Goal: Information Seeking & Learning: Learn about a topic

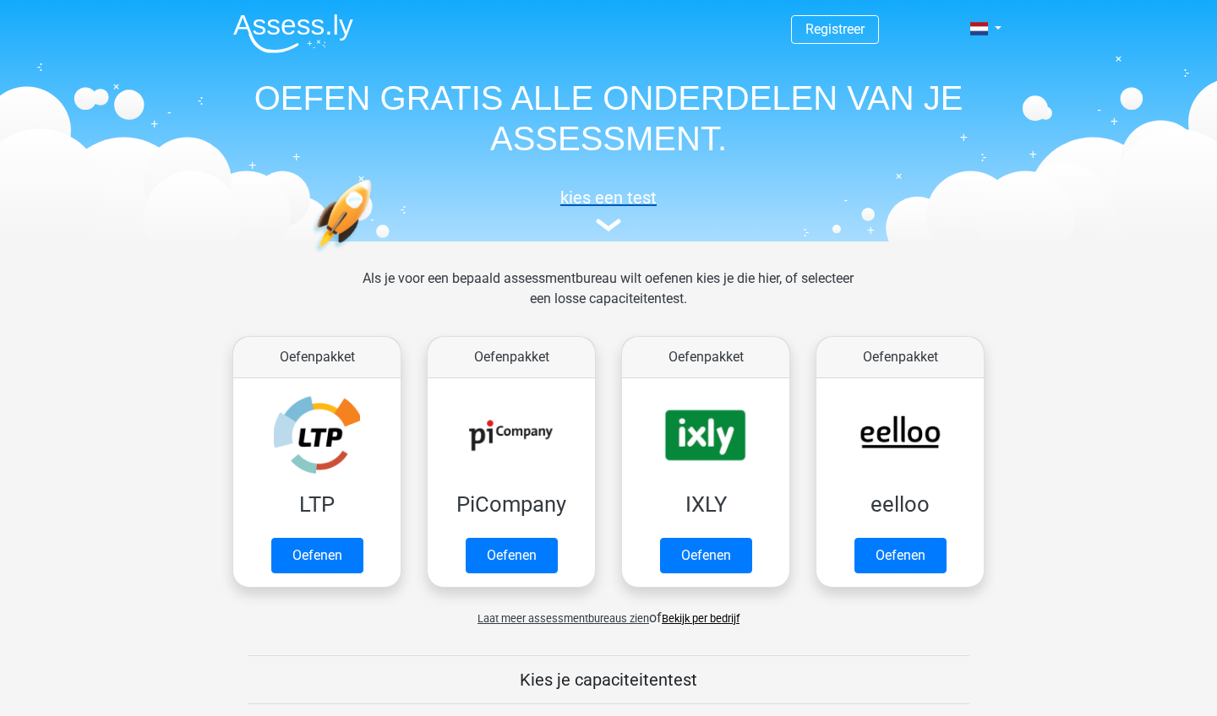
click at [606, 227] on img at bounding box center [608, 225] width 25 height 13
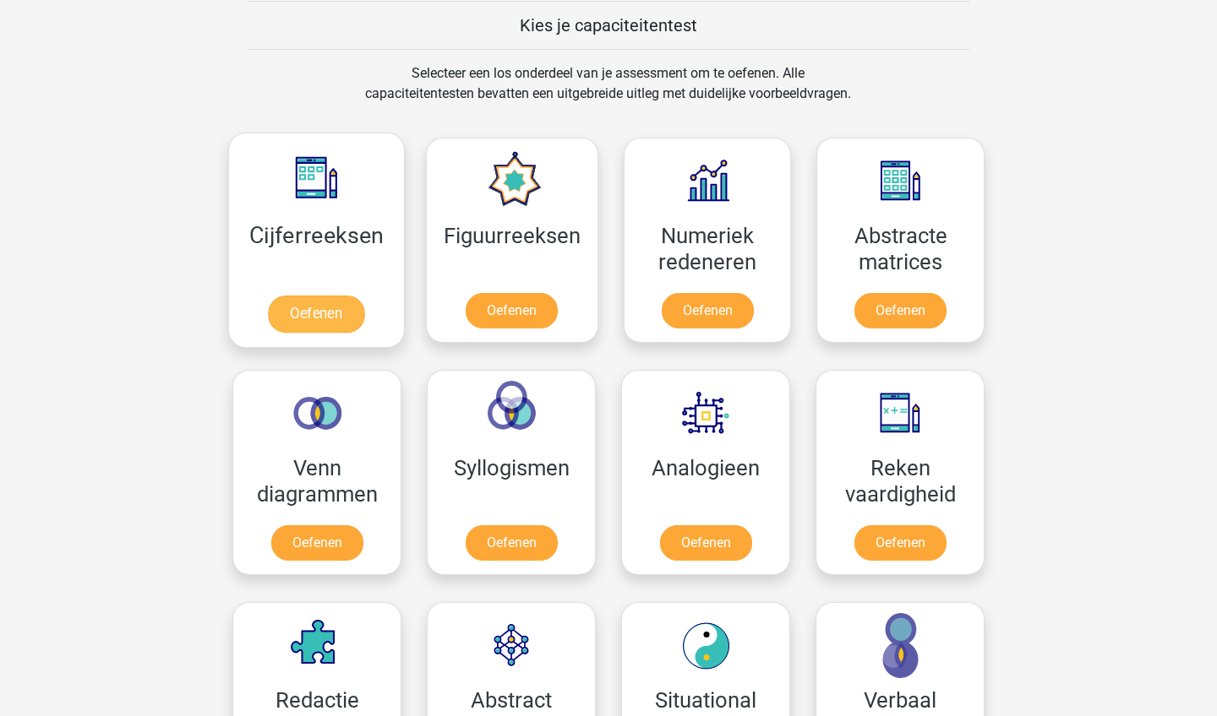
click at [333, 313] on link "Oefenen" at bounding box center [316, 314] width 96 height 37
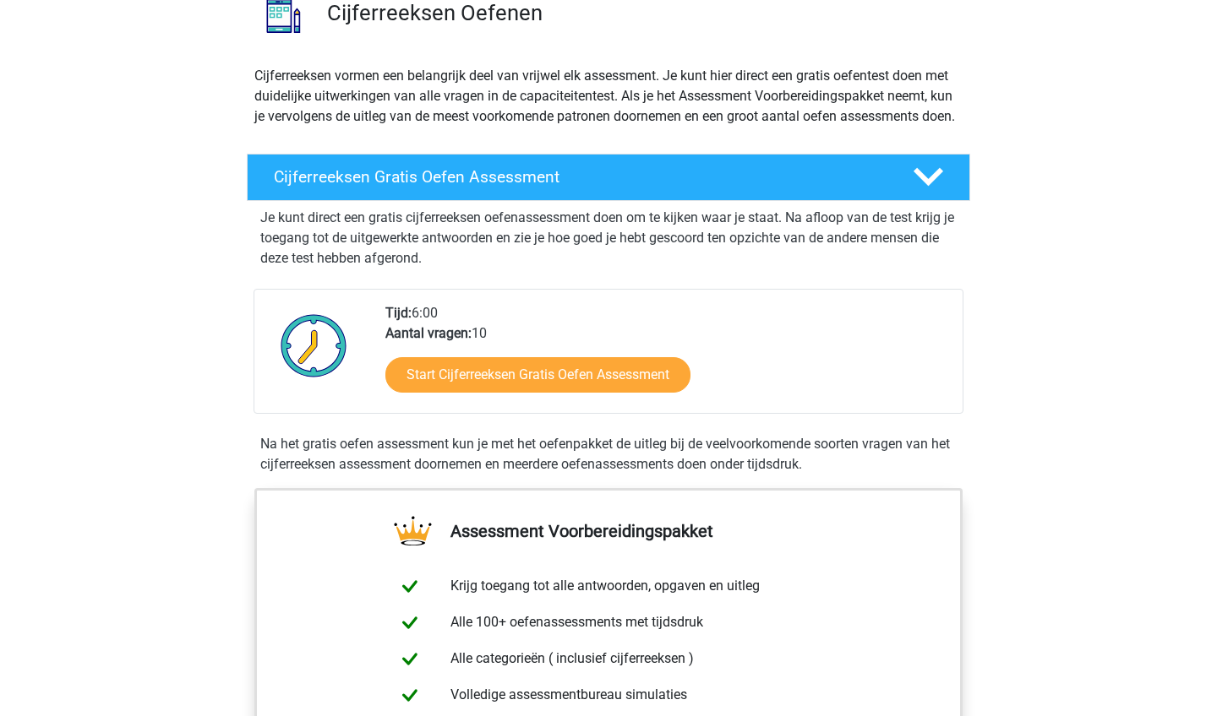
scroll to position [124, 0]
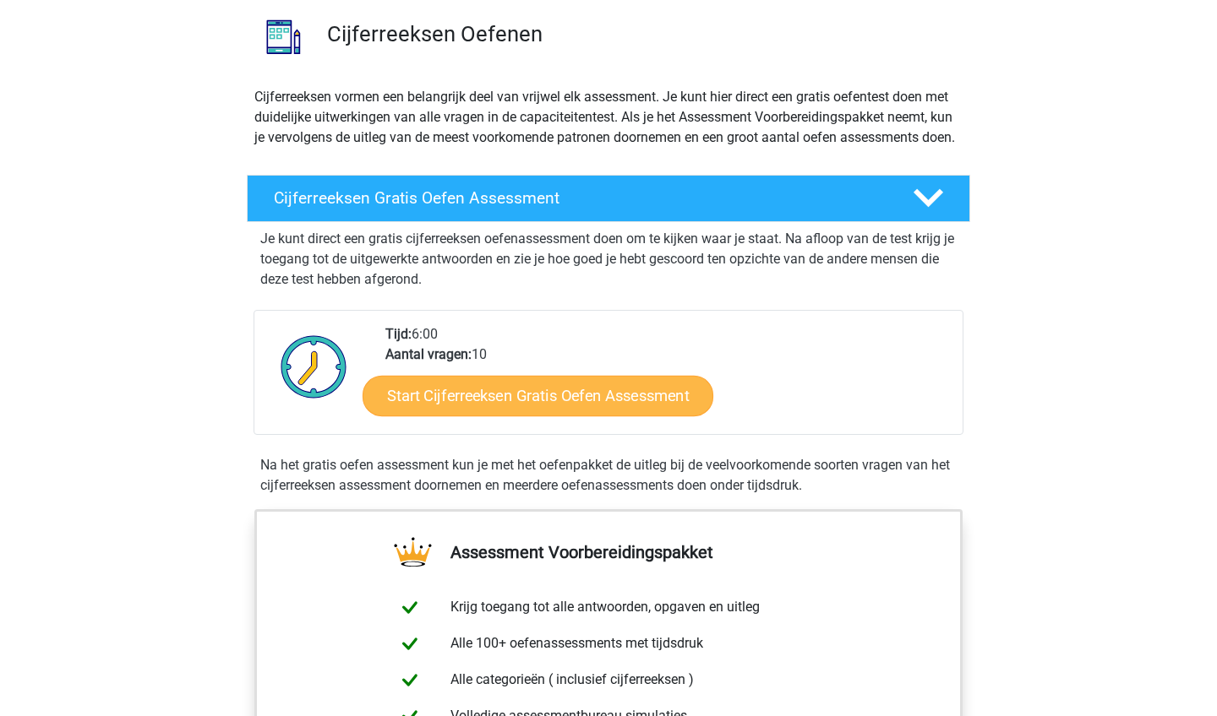
click at [610, 406] on link "Start Cijferreeksen Gratis Oefen Assessment" at bounding box center [537, 395] width 351 height 41
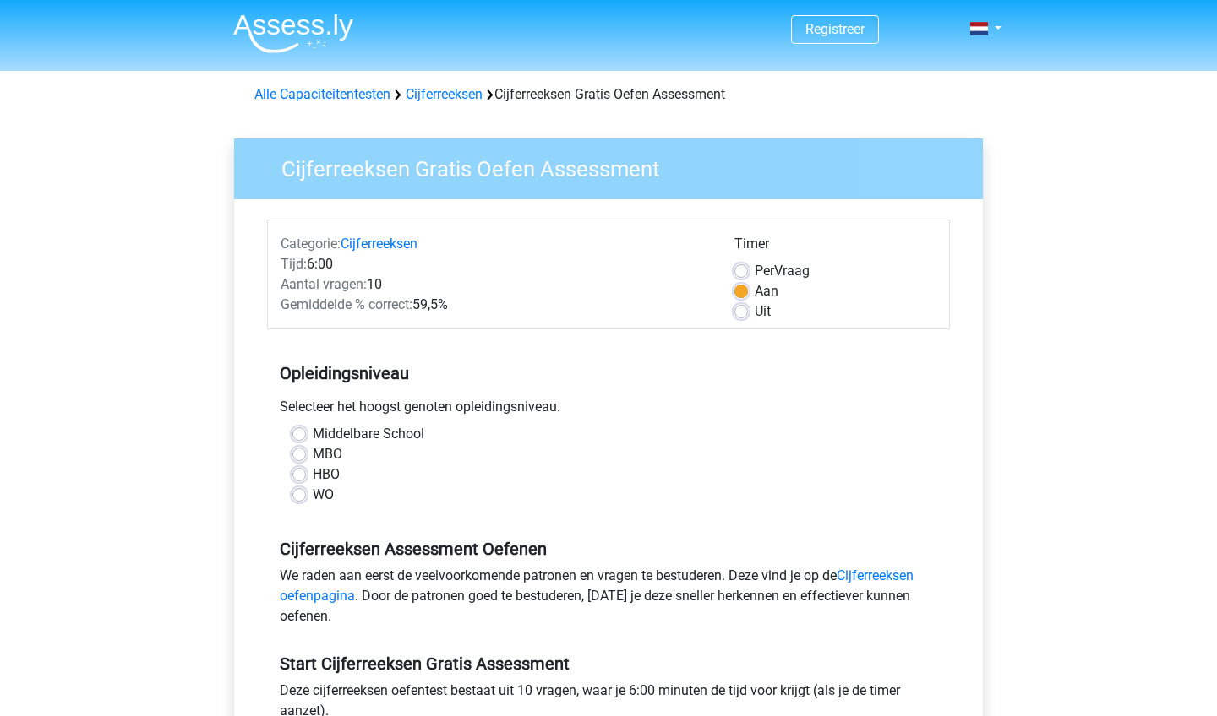
click at [306, 460] on div "MBO" at bounding box center [608, 454] width 632 height 20
click at [313, 458] on label "MBO" at bounding box center [328, 454] width 30 height 20
click at [300, 458] on input "MBO" at bounding box center [299, 452] width 14 height 17
radio input "true"
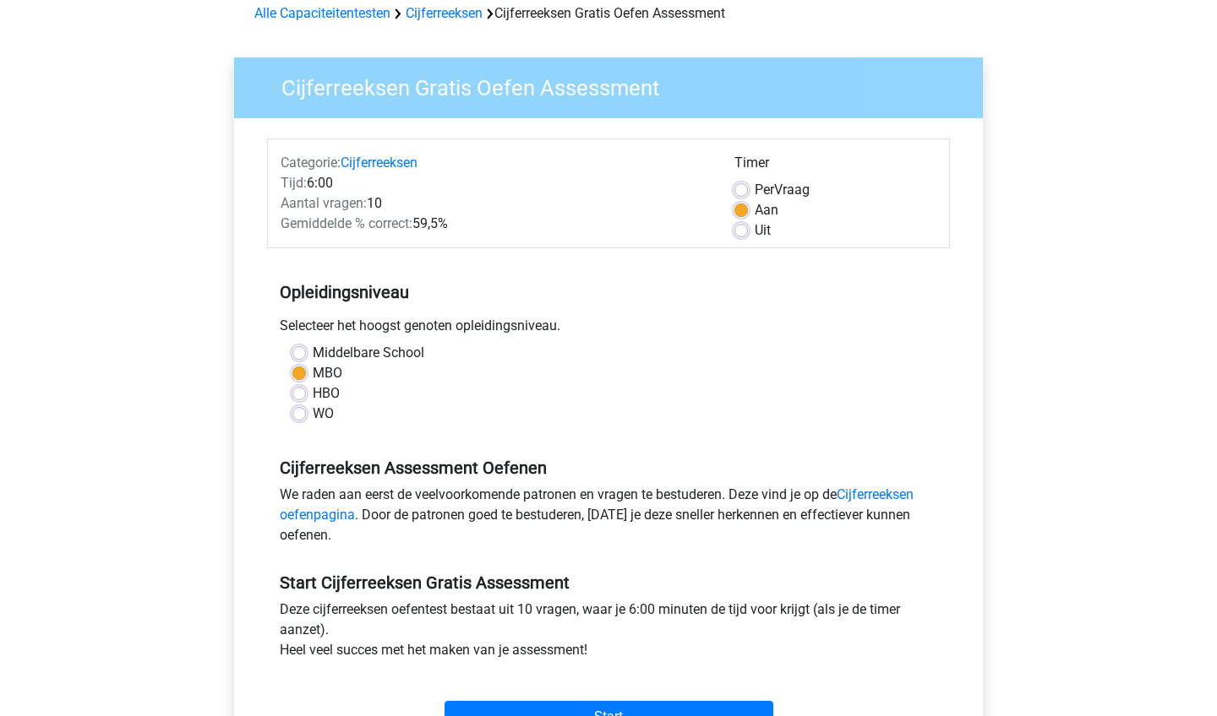
scroll to position [302, 0]
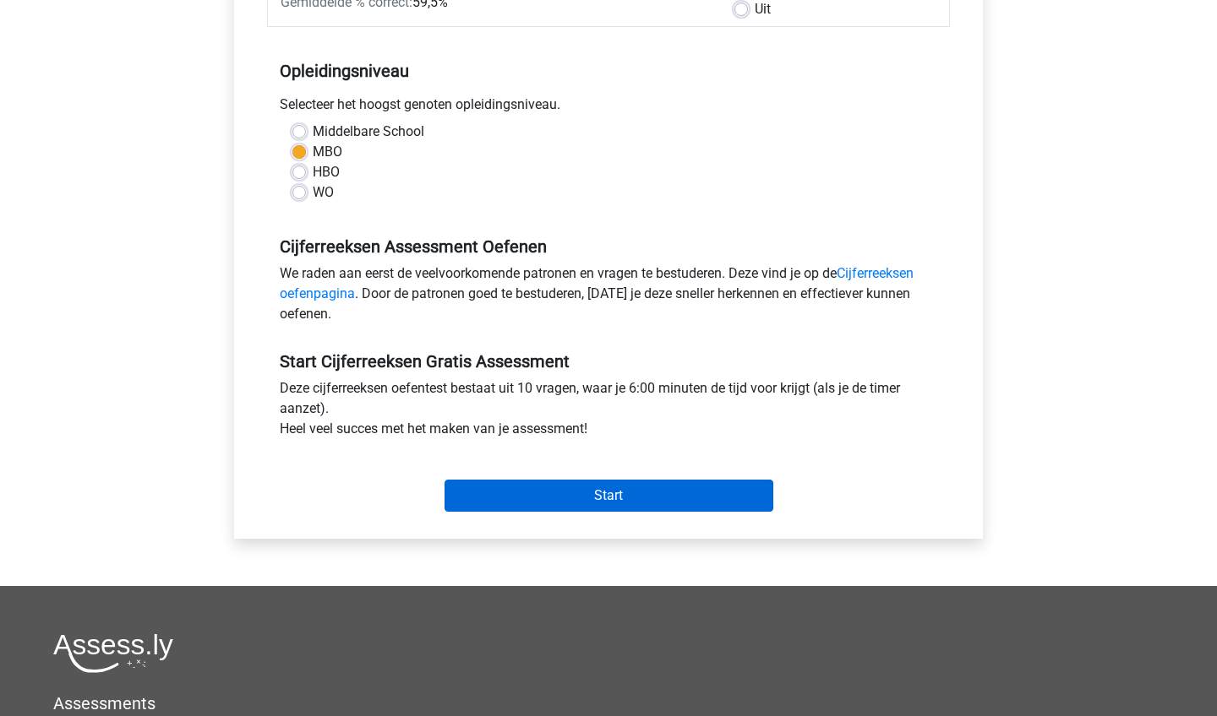
click at [522, 490] on input "Start" at bounding box center [608, 496] width 329 height 32
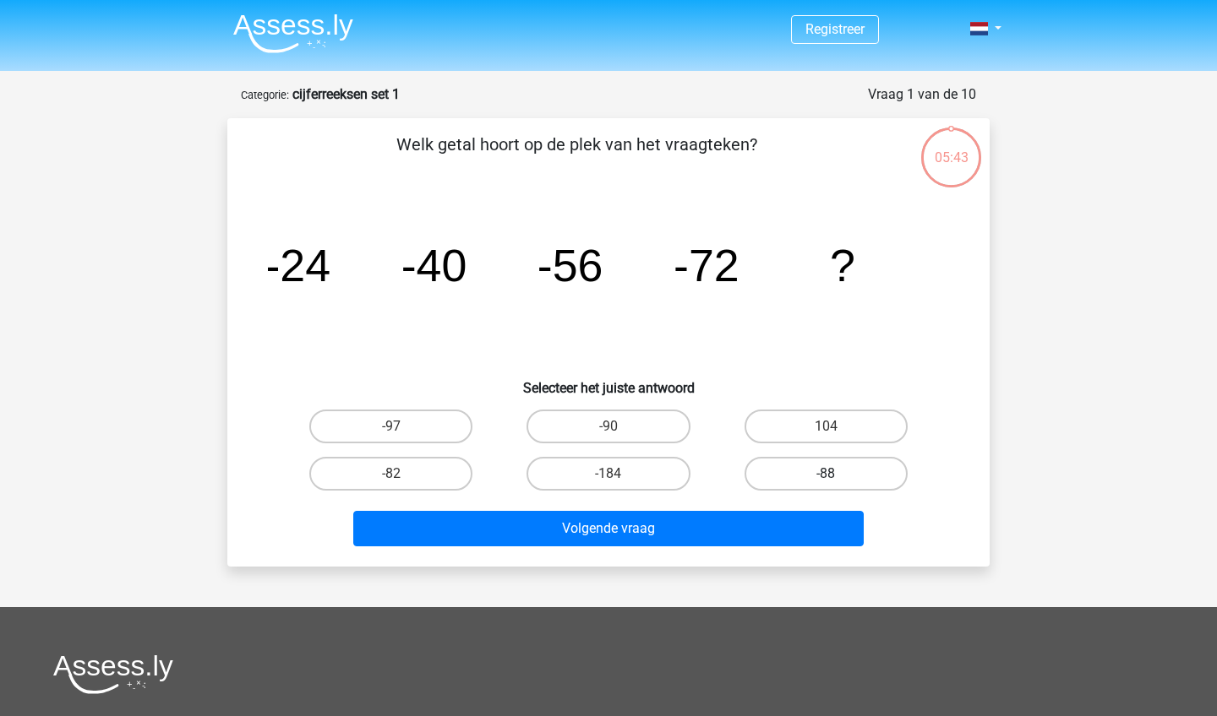
click at [864, 474] on label "-88" at bounding box center [825, 474] width 163 height 34
click at [836, 474] on input "-88" at bounding box center [830, 479] width 11 height 11
radio input "true"
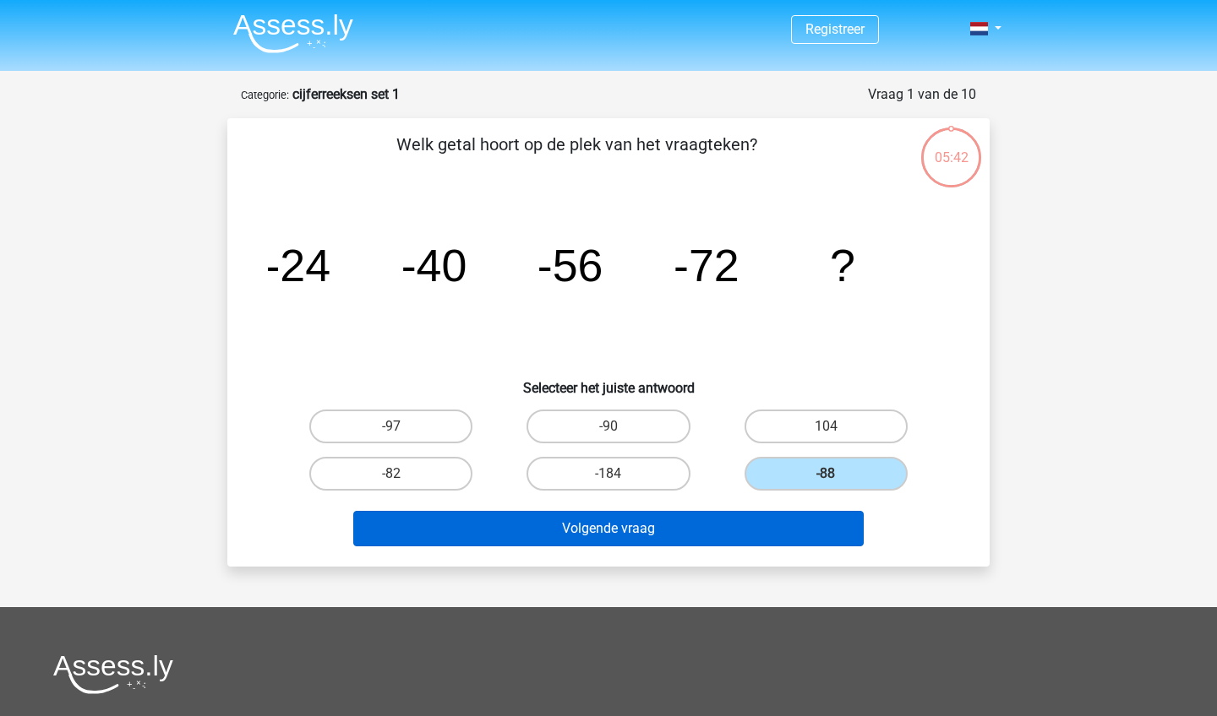
click at [776, 542] on button "Volgende vraag" at bounding box center [608, 528] width 511 height 35
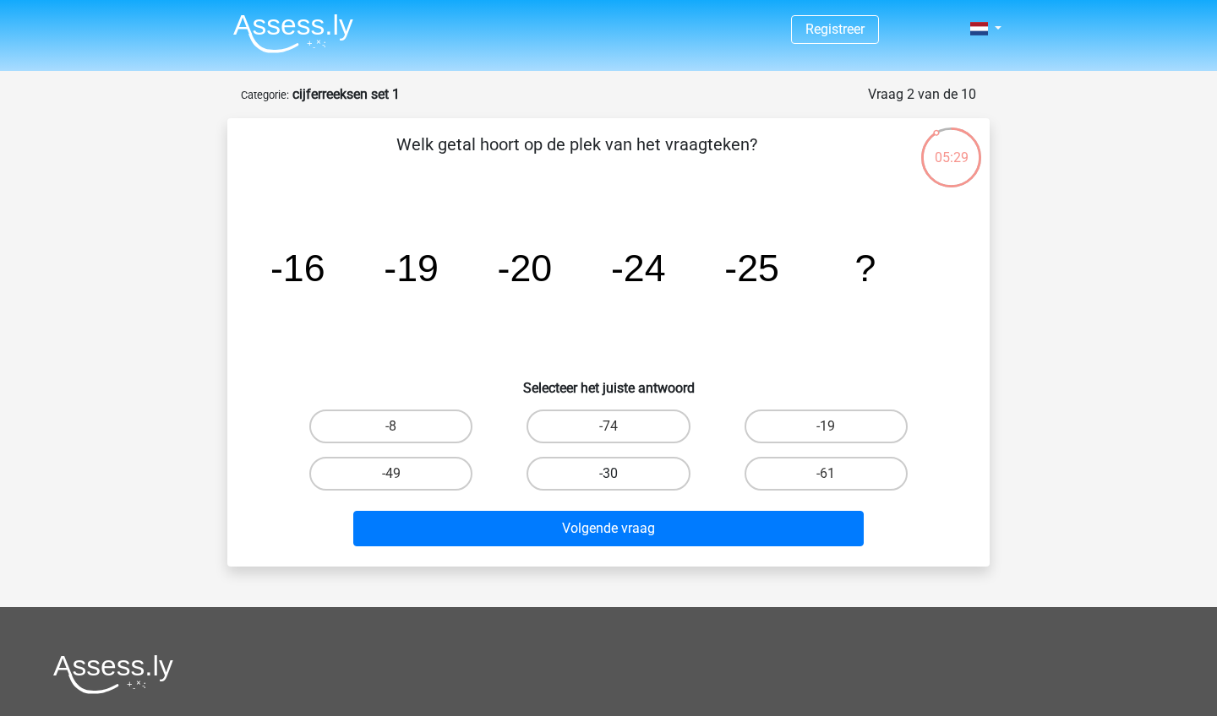
click at [556, 471] on label "-30" at bounding box center [607, 474] width 163 height 34
click at [608, 474] on input "-30" at bounding box center [613, 479] width 11 height 11
radio input "true"
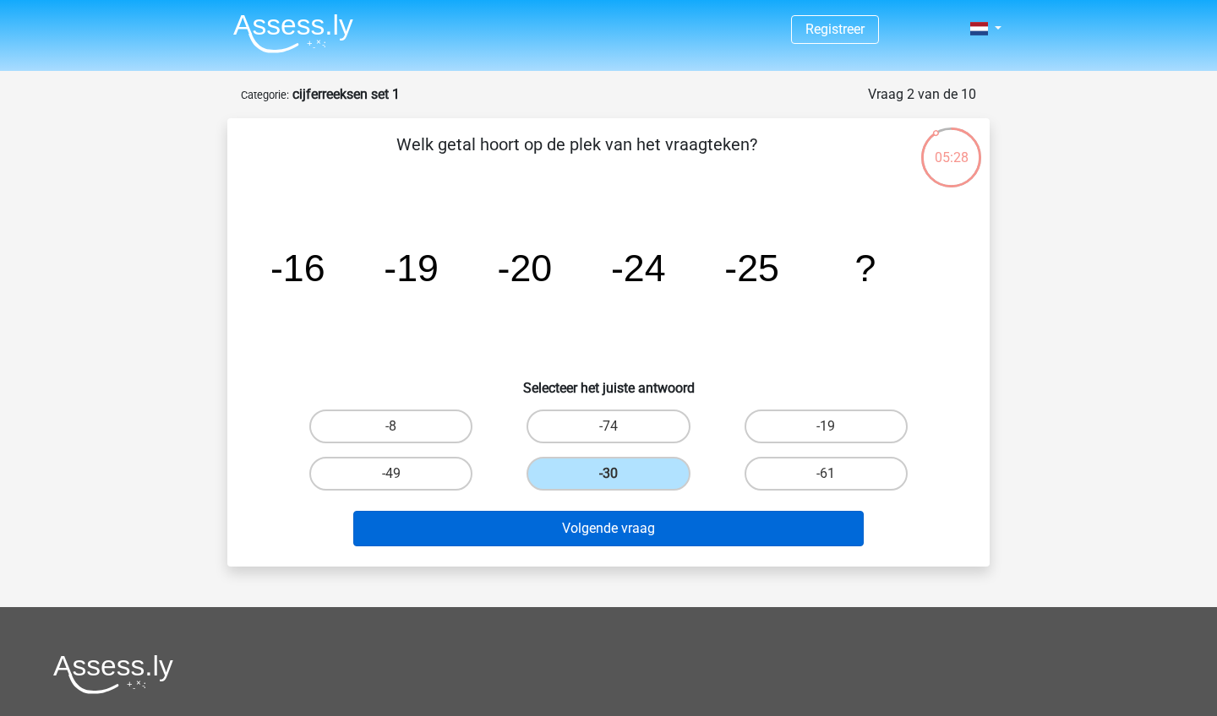
click at [608, 538] on button "Volgende vraag" at bounding box center [608, 528] width 511 height 35
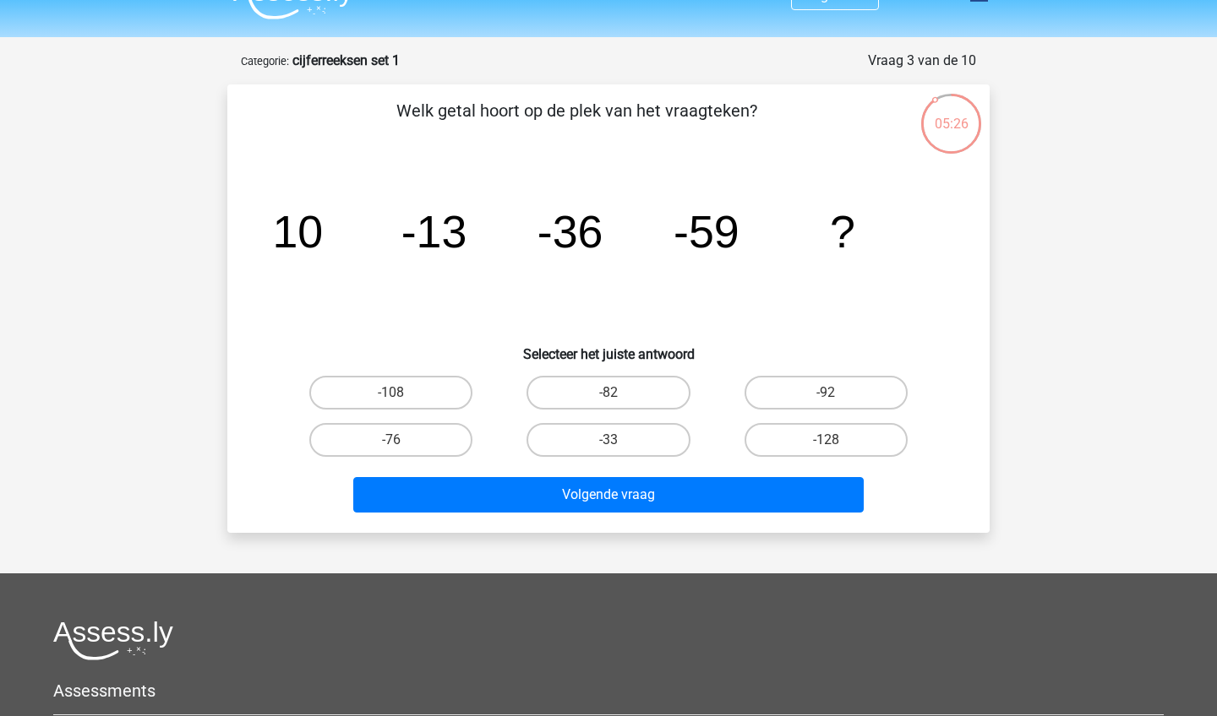
scroll to position [25, 0]
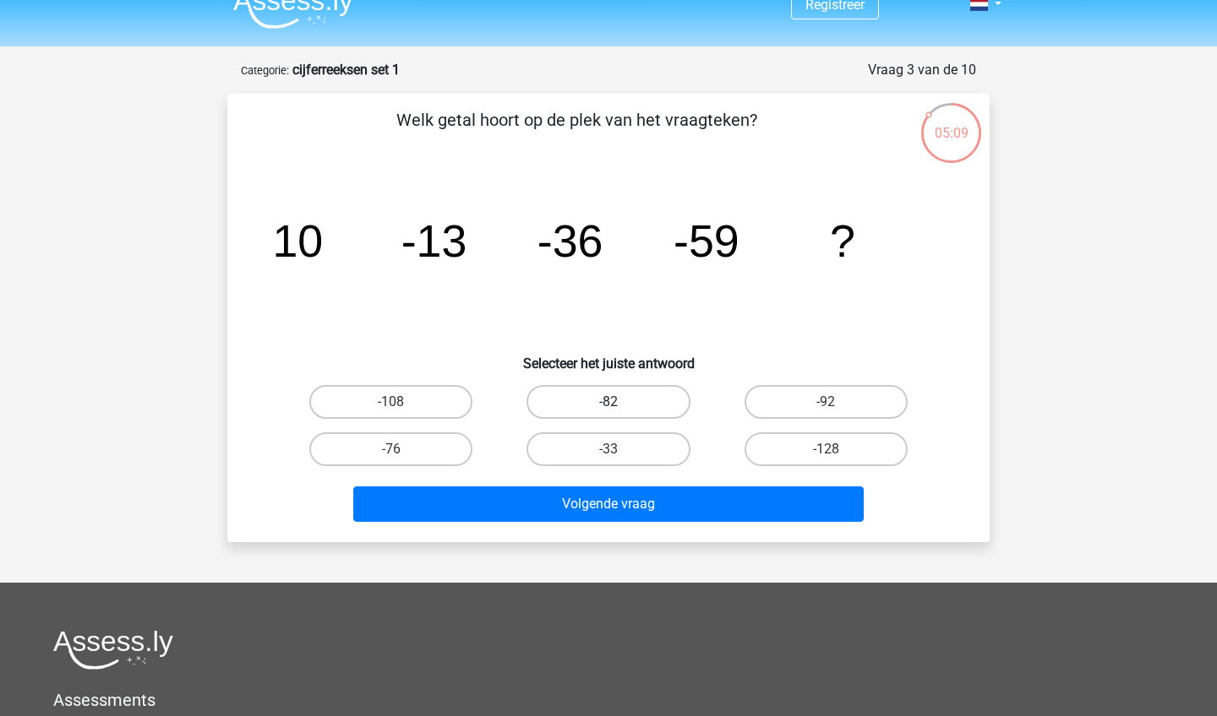
click at [584, 400] on label "-82" at bounding box center [607, 402] width 163 height 34
click at [608, 402] on input "-82" at bounding box center [613, 407] width 11 height 11
radio input "true"
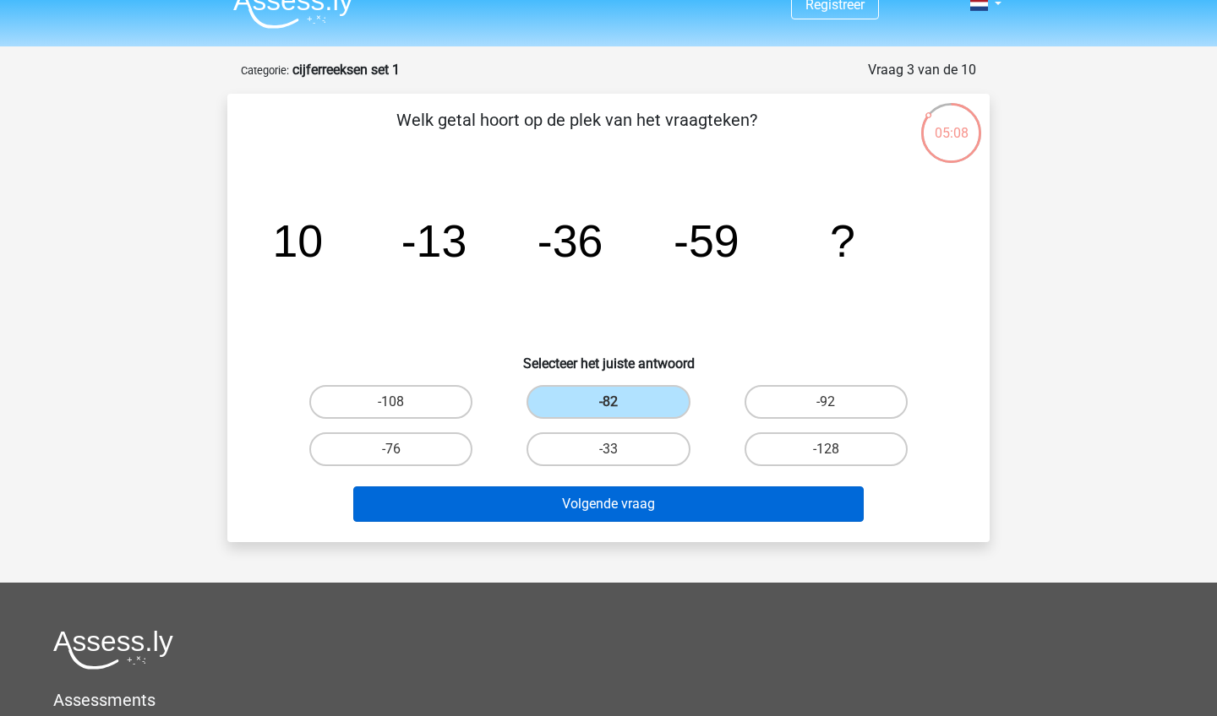
click at [653, 498] on button "Volgende vraag" at bounding box center [608, 504] width 511 height 35
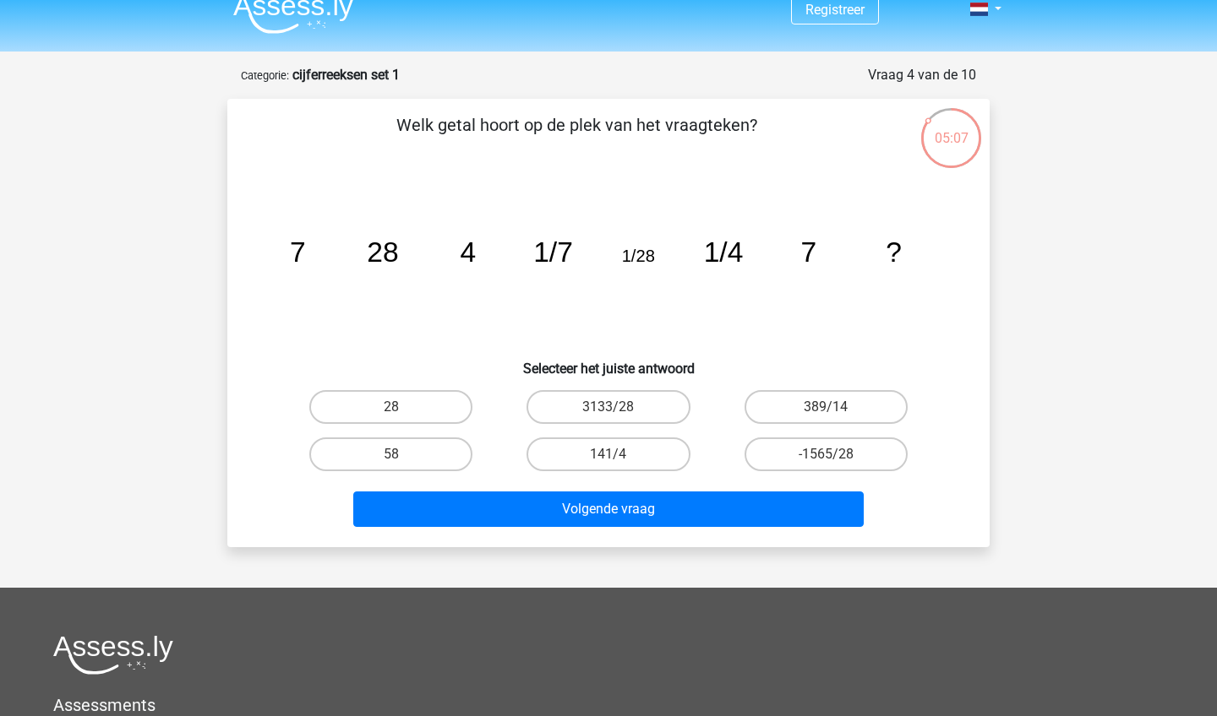
scroll to position [0, 0]
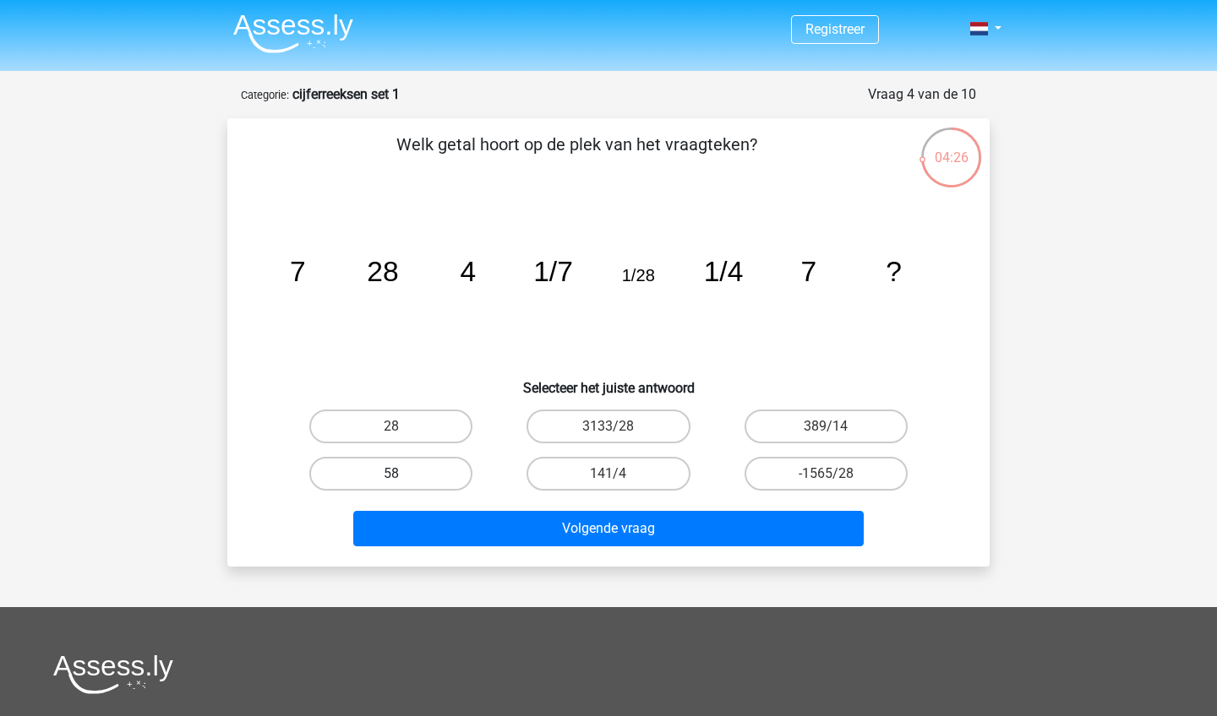
click at [427, 471] on label "58" at bounding box center [390, 474] width 163 height 34
click at [402, 474] on input "58" at bounding box center [396, 479] width 11 height 11
radio input "true"
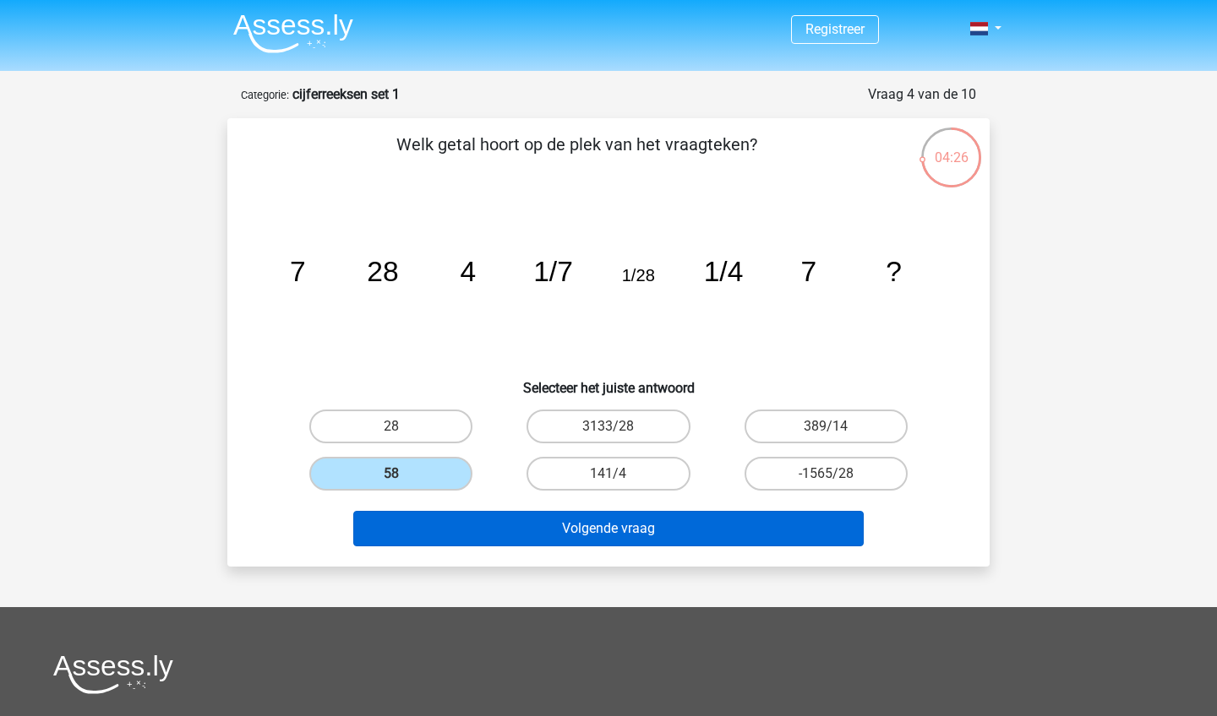
click at [551, 531] on button "Volgende vraag" at bounding box center [608, 528] width 511 height 35
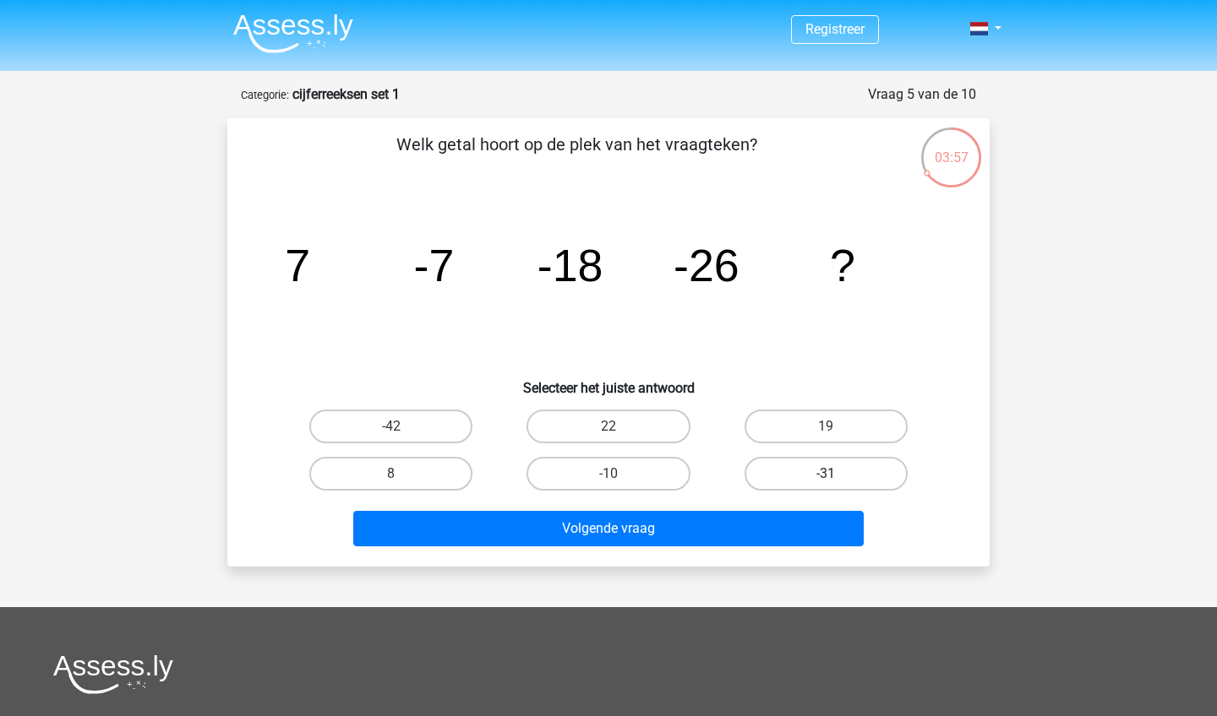
click at [779, 482] on label "-31" at bounding box center [825, 474] width 163 height 34
click at [825, 482] on input "-31" at bounding box center [830, 479] width 11 height 11
radio input "true"
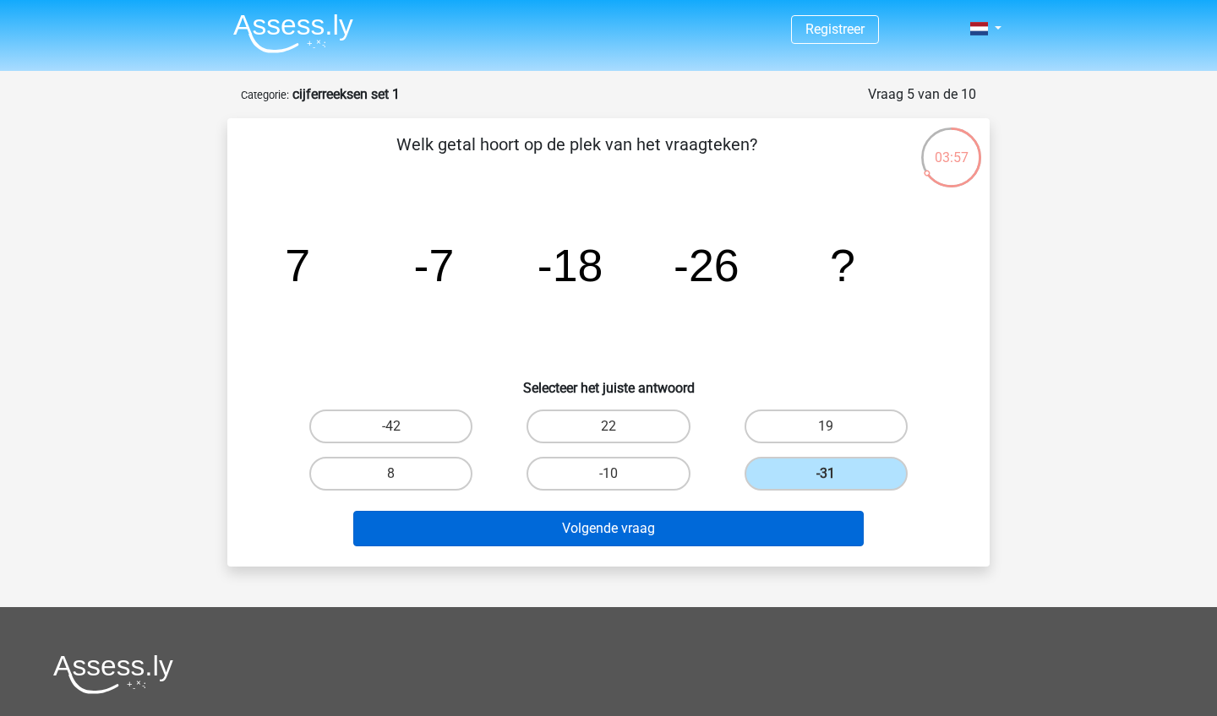
click at [761, 530] on button "Volgende vraag" at bounding box center [608, 528] width 511 height 35
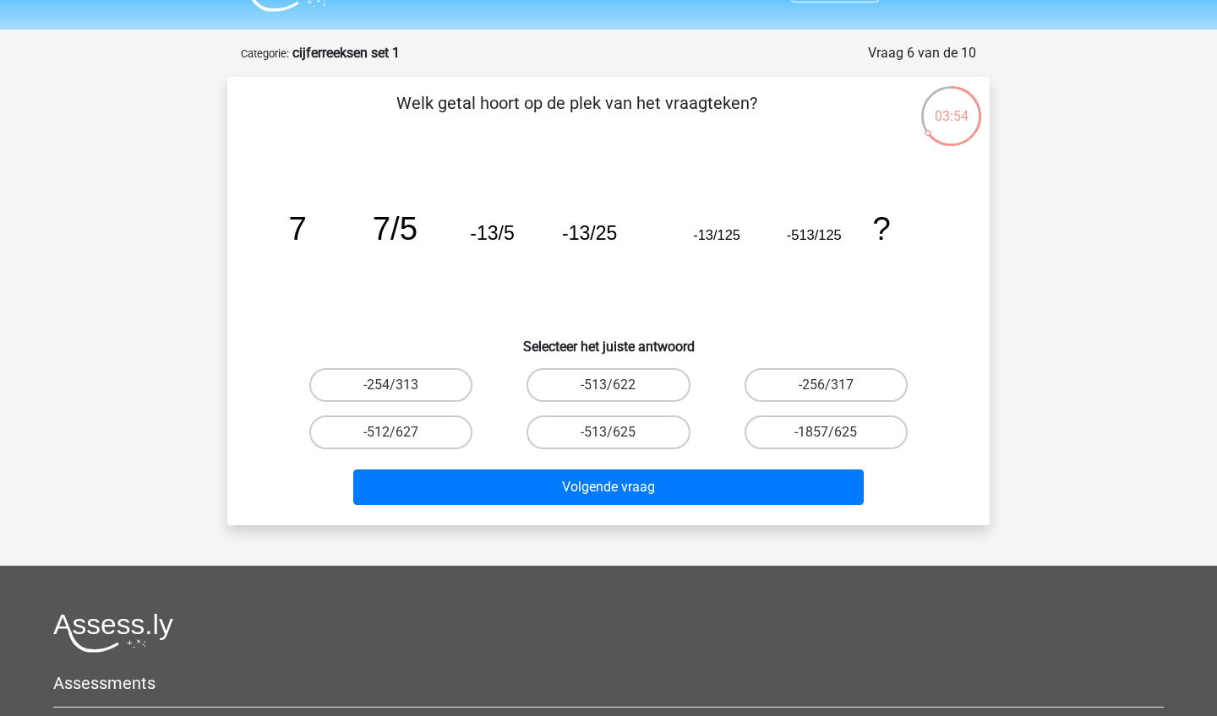
scroll to position [31, 0]
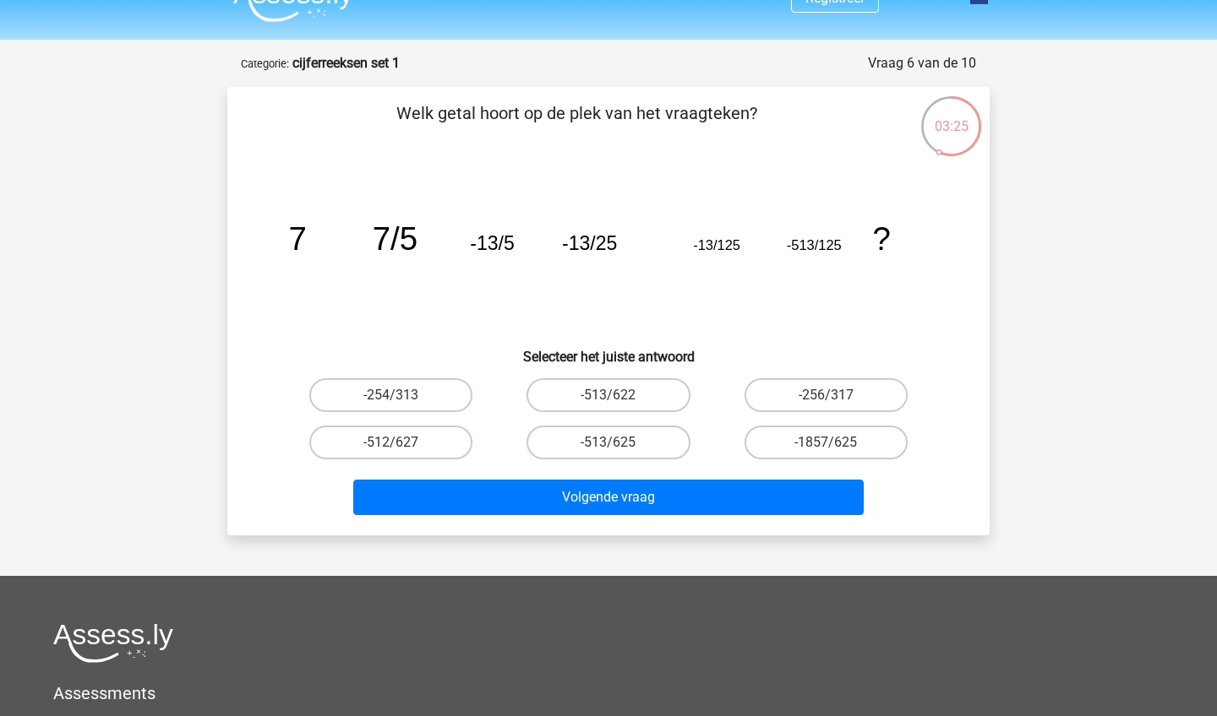
click at [608, 443] on input "-513/625" at bounding box center [613, 448] width 11 height 11
radio input "true"
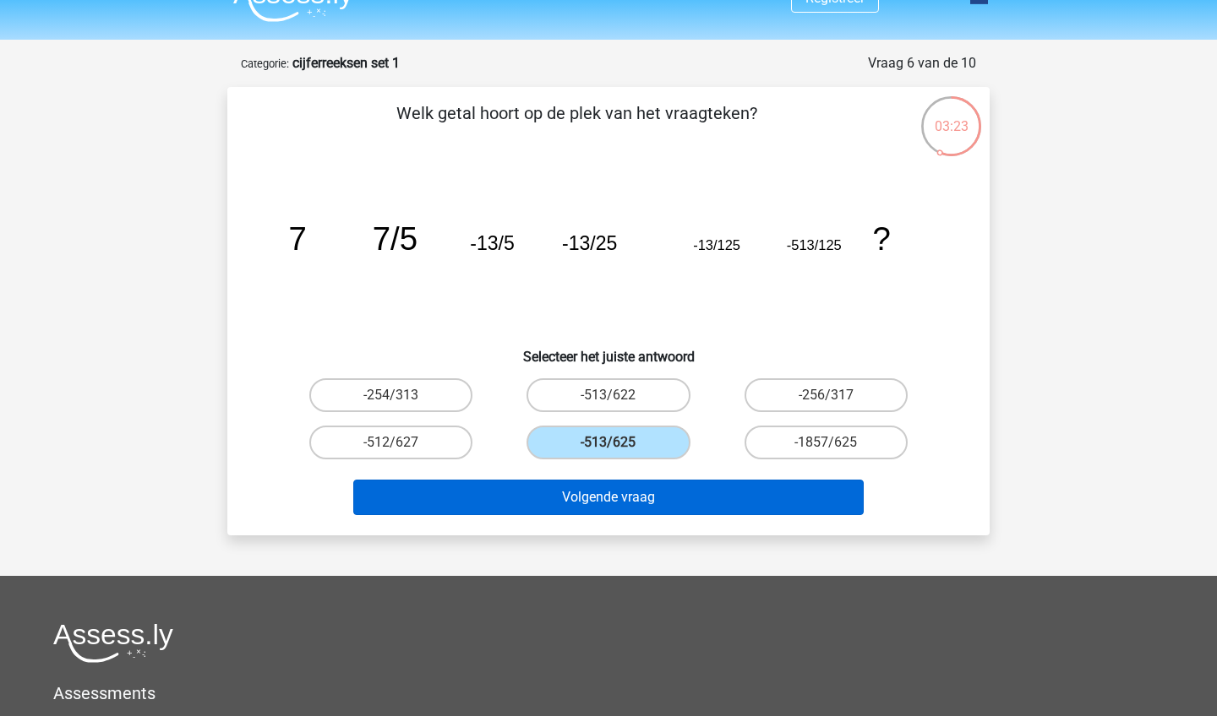
click at [625, 512] on button "Volgende vraag" at bounding box center [608, 497] width 511 height 35
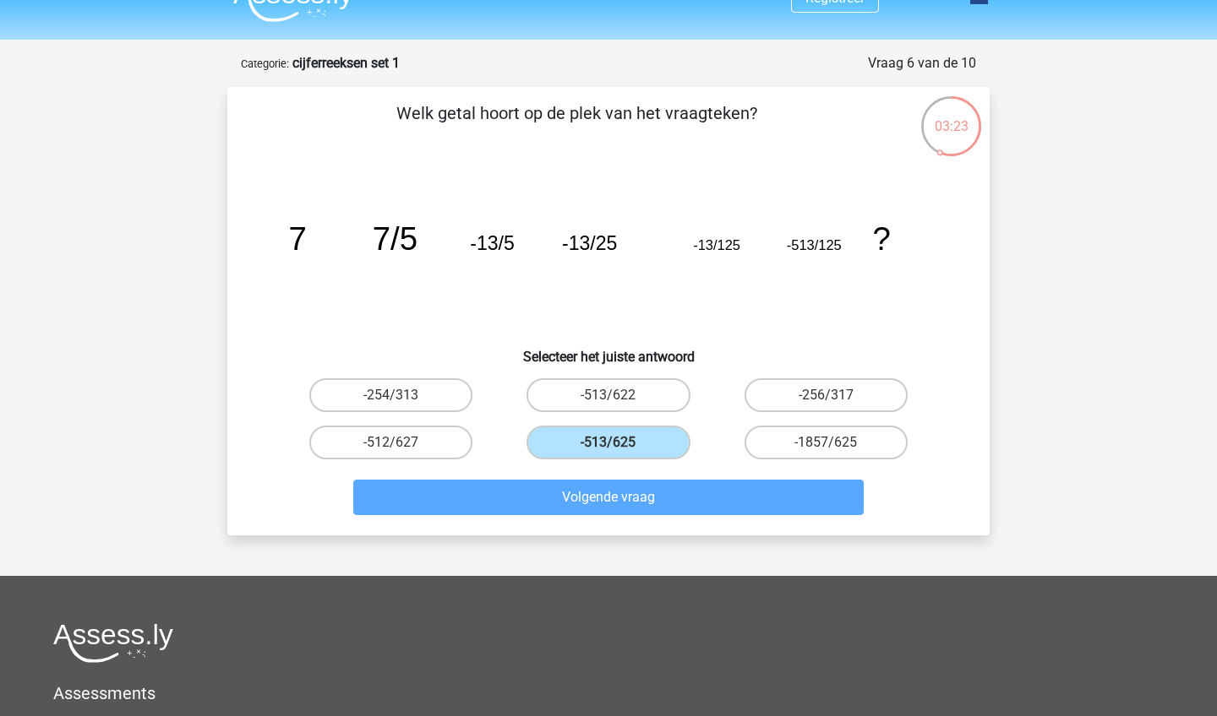
scroll to position [84, 0]
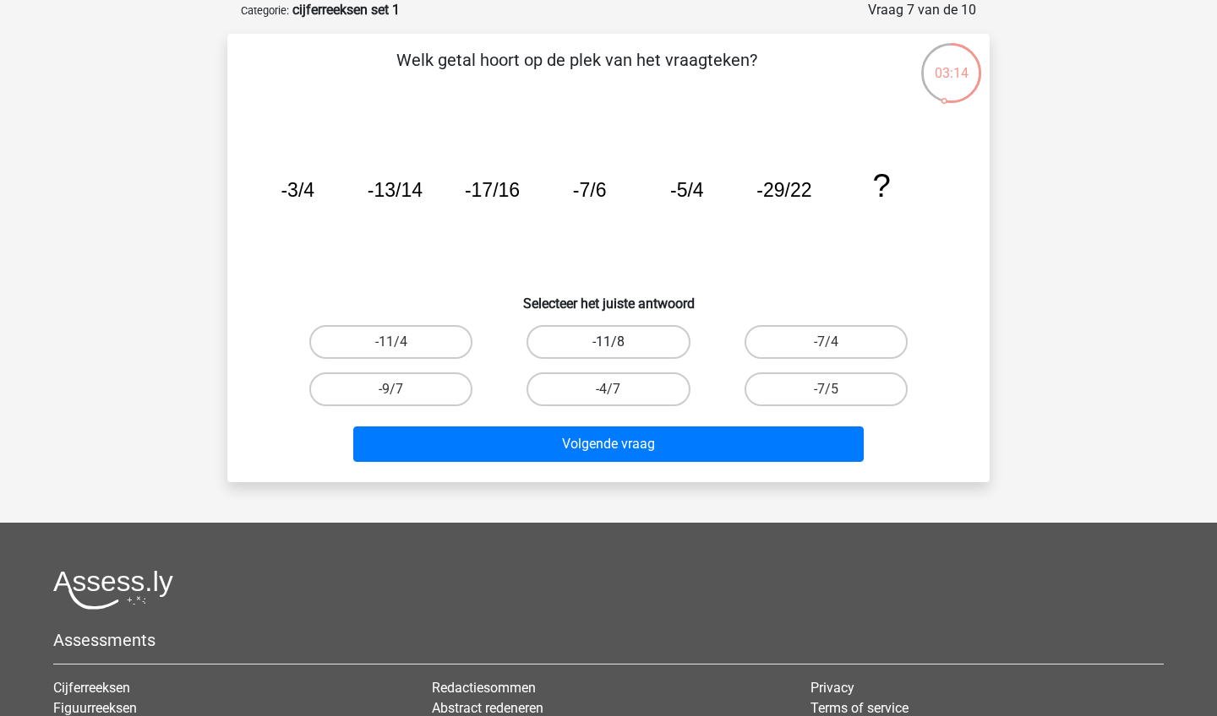
click at [602, 346] on label "-11/8" at bounding box center [607, 342] width 163 height 34
click at [608, 346] on input "-11/8" at bounding box center [613, 347] width 11 height 11
radio input "true"
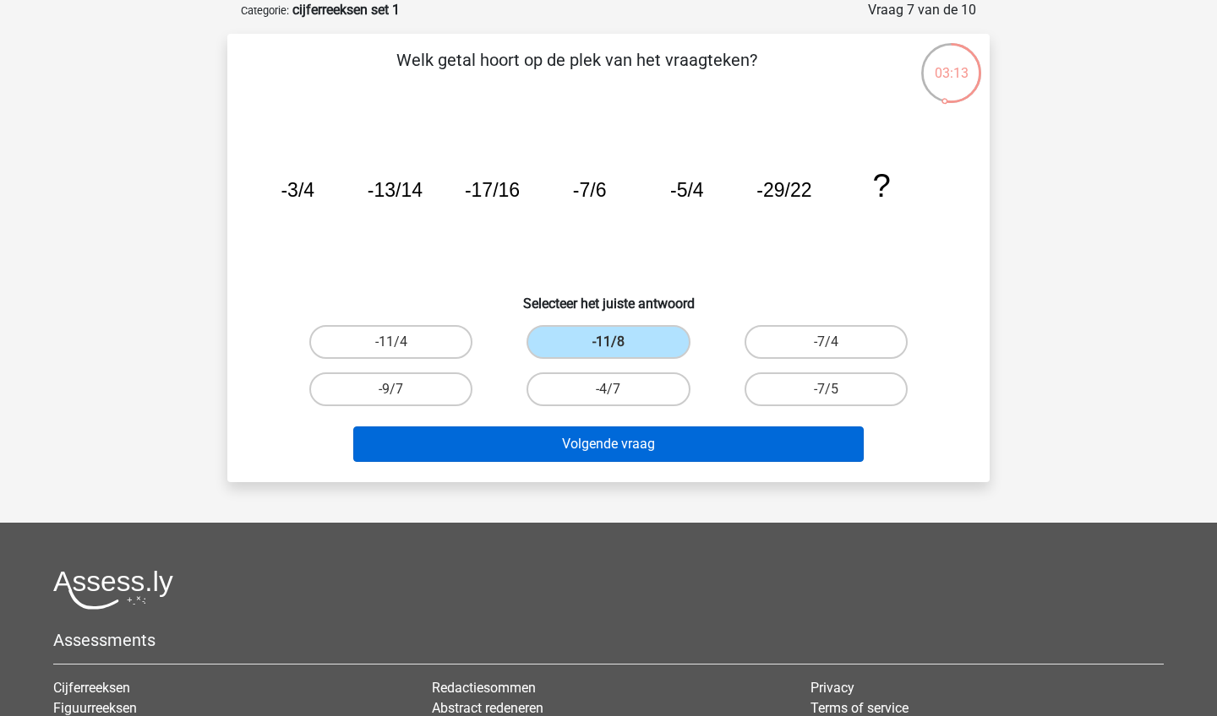
click at [617, 436] on button "Volgende vraag" at bounding box center [608, 444] width 511 height 35
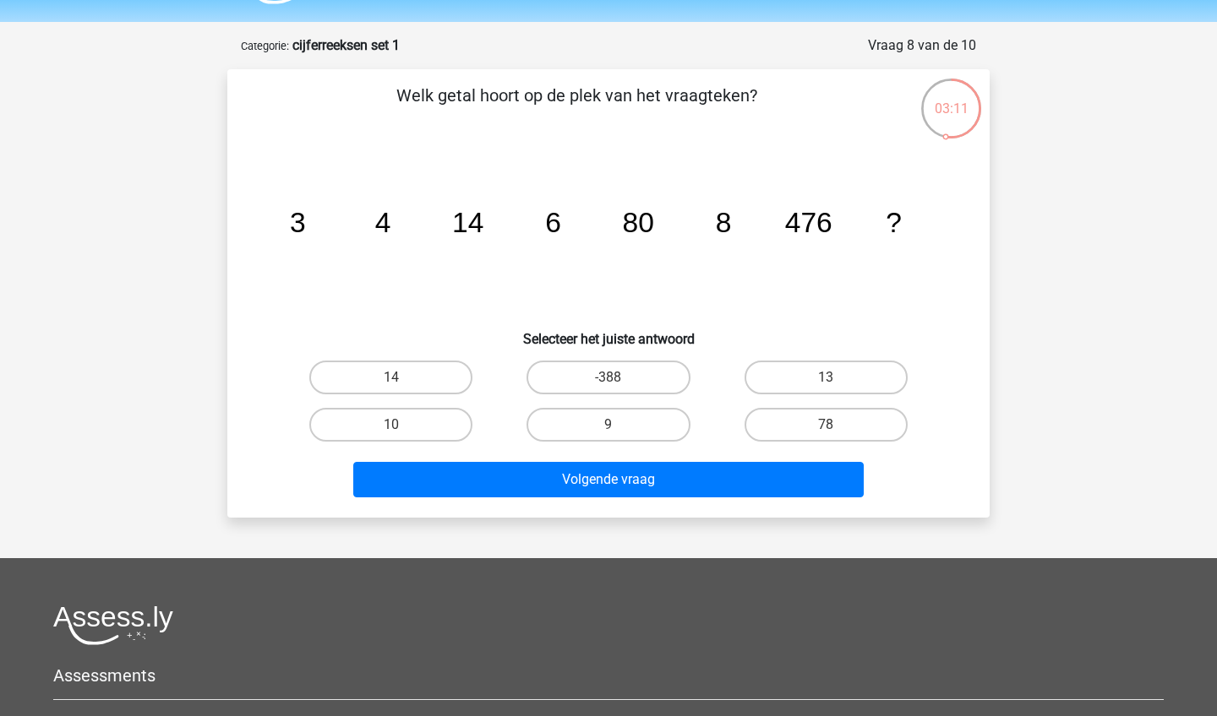
scroll to position [35, 0]
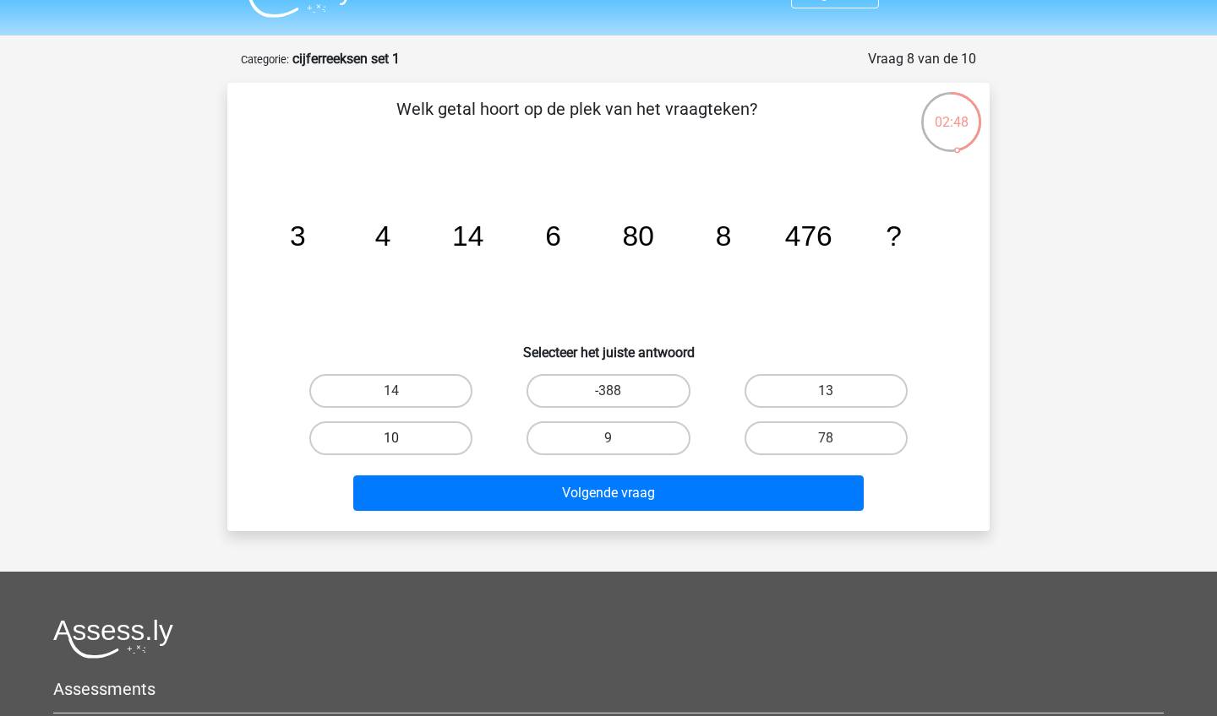
click at [449, 433] on label "10" at bounding box center [390, 439] width 163 height 34
click at [402, 438] on input "10" at bounding box center [396, 443] width 11 height 11
radio input "true"
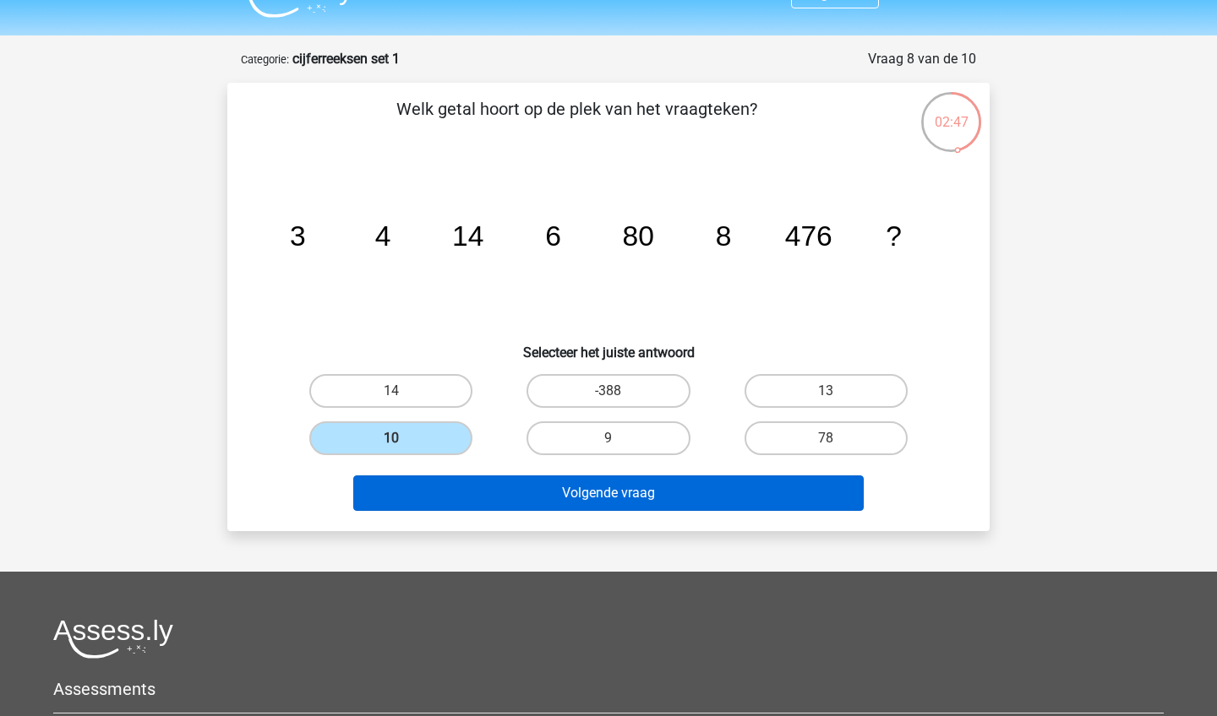
click at [531, 486] on button "Volgende vraag" at bounding box center [608, 493] width 511 height 35
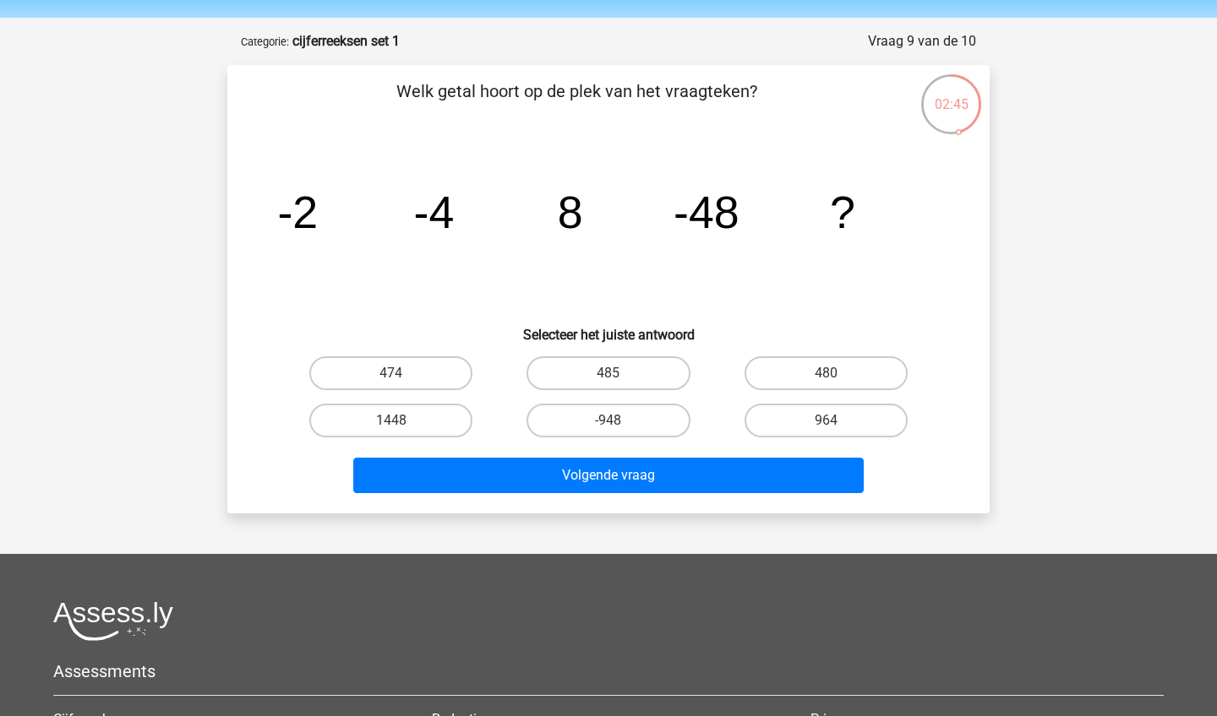
scroll to position [52, 0]
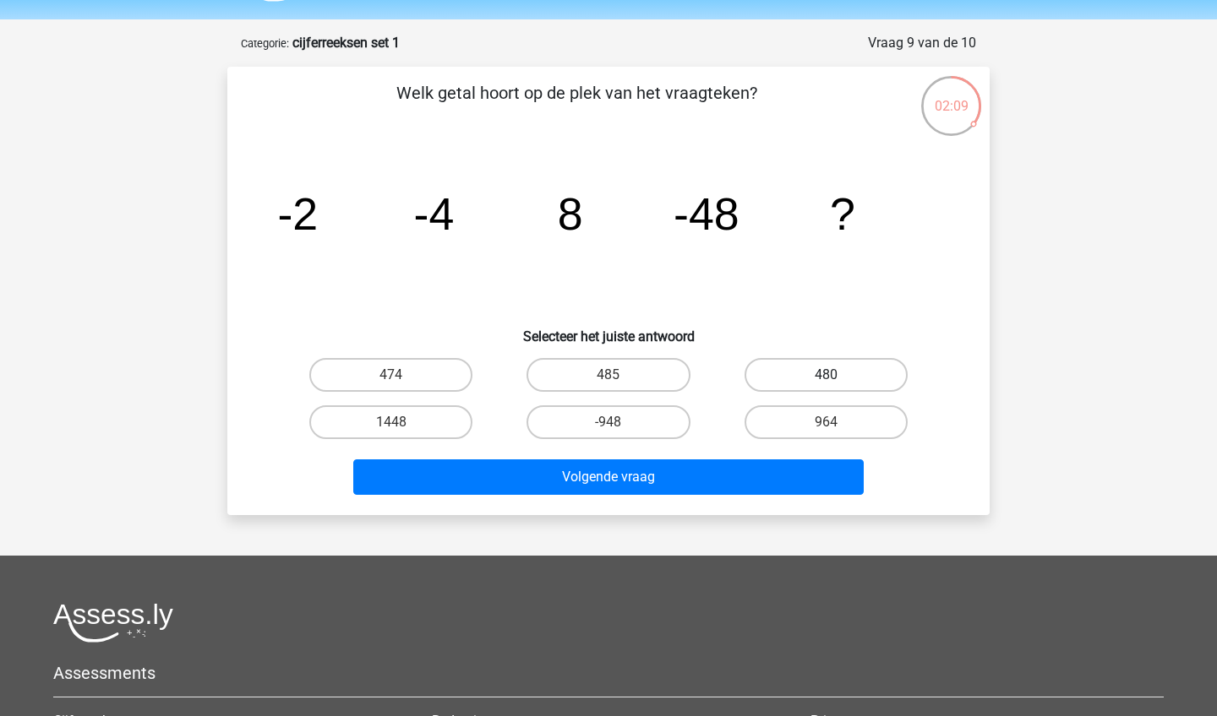
click at [778, 371] on label "480" at bounding box center [825, 375] width 163 height 34
click at [825, 375] on input "480" at bounding box center [830, 380] width 11 height 11
radio input "true"
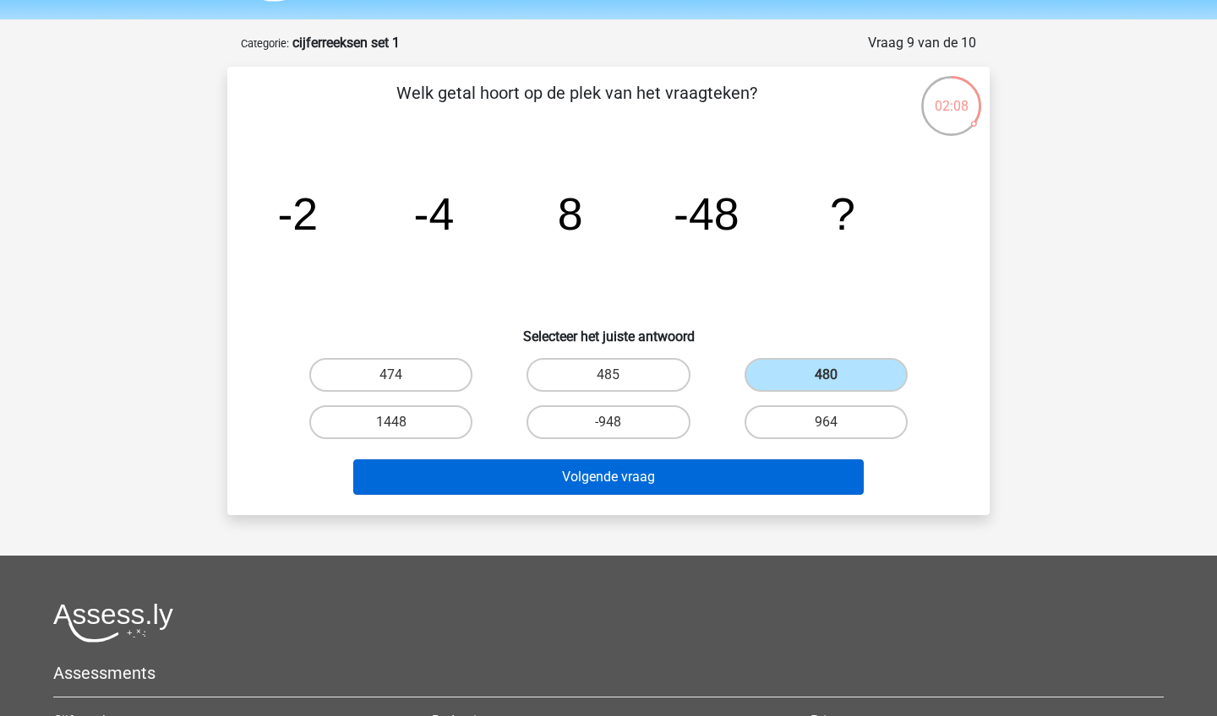
click at [724, 470] on button "Volgende vraag" at bounding box center [608, 477] width 511 height 35
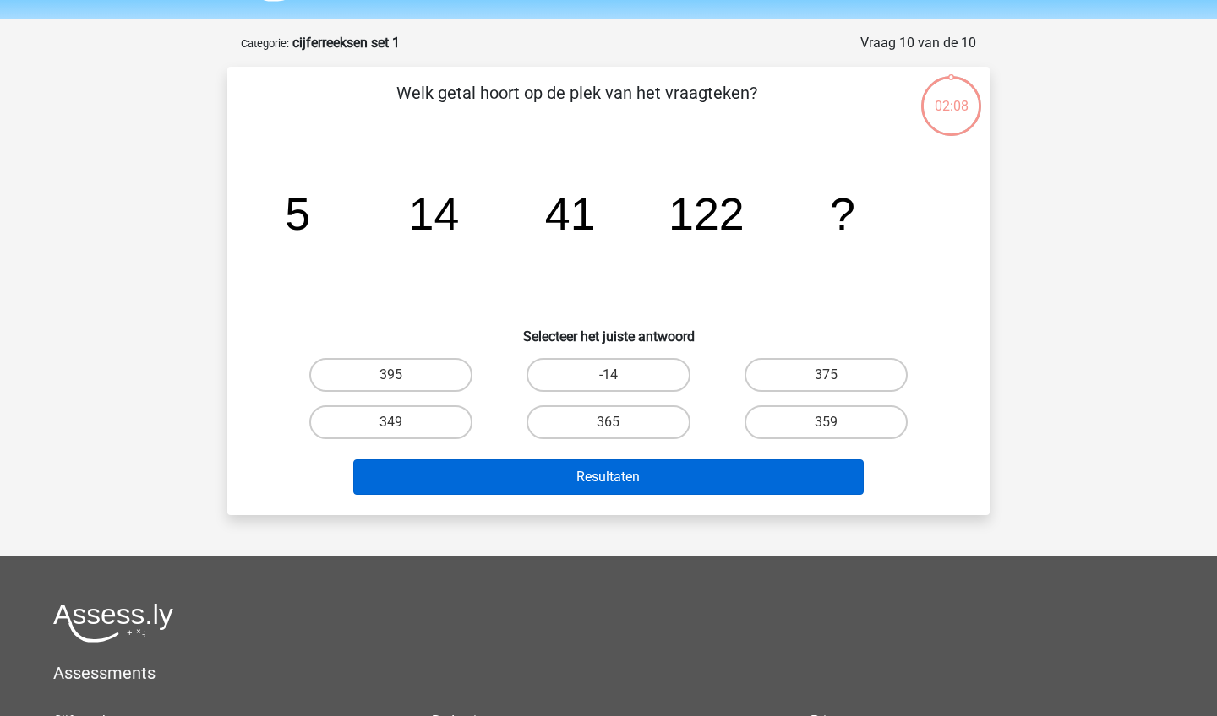
scroll to position [84, 0]
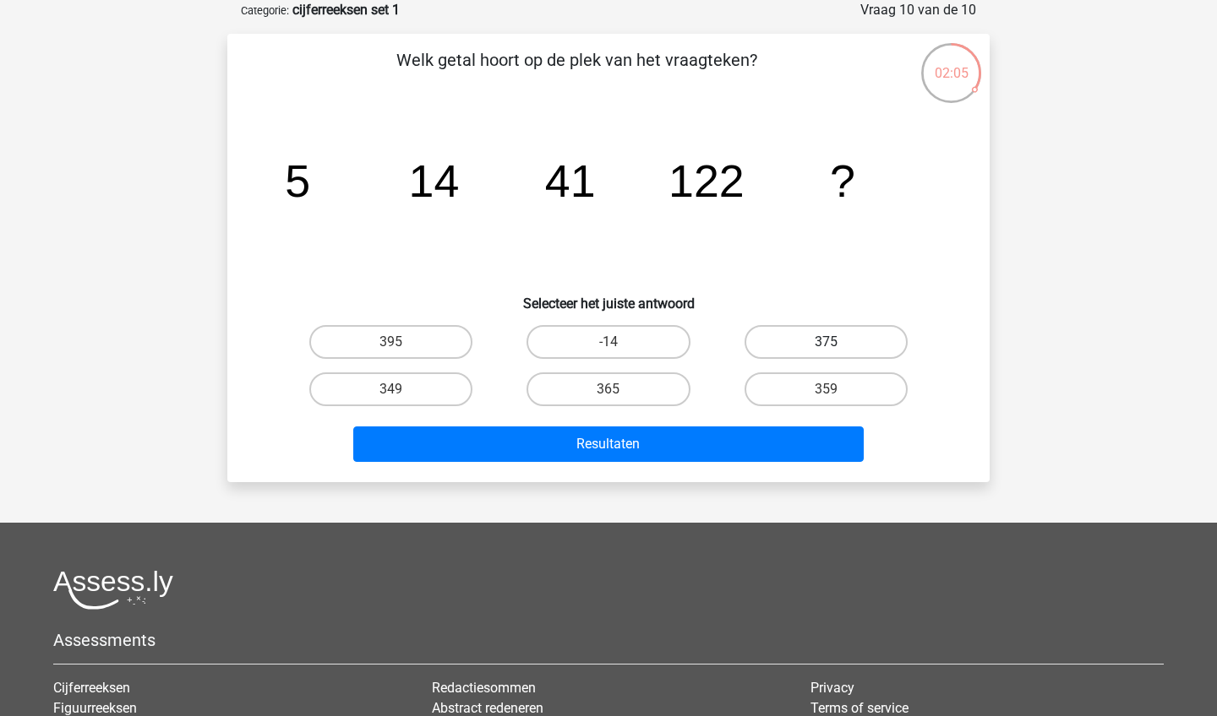
click at [792, 336] on label "375" at bounding box center [825, 342] width 163 height 34
click at [825, 342] on input "375" at bounding box center [830, 347] width 11 height 11
radio input "true"
click at [657, 388] on label "365" at bounding box center [607, 390] width 163 height 34
click at [619, 389] on input "365" at bounding box center [613, 394] width 11 height 11
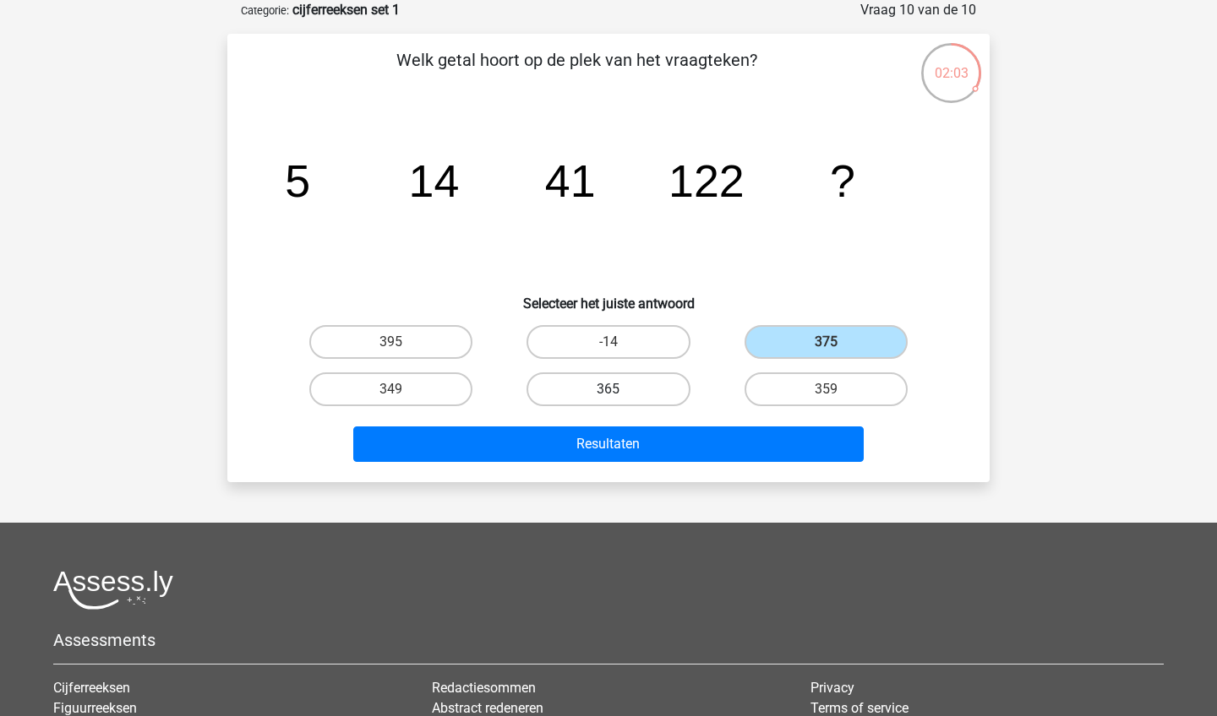
radio input "true"
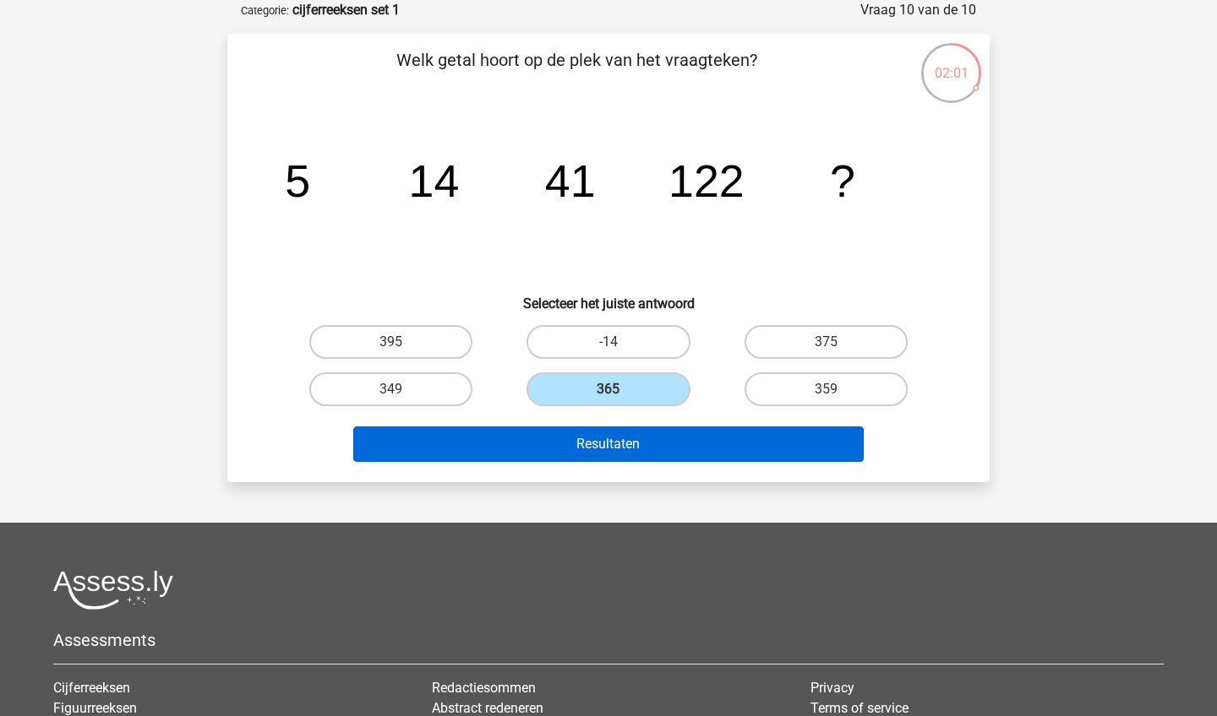
click at [728, 449] on button "Resultaten" at bounding box center [608, 444] width 511 height 35
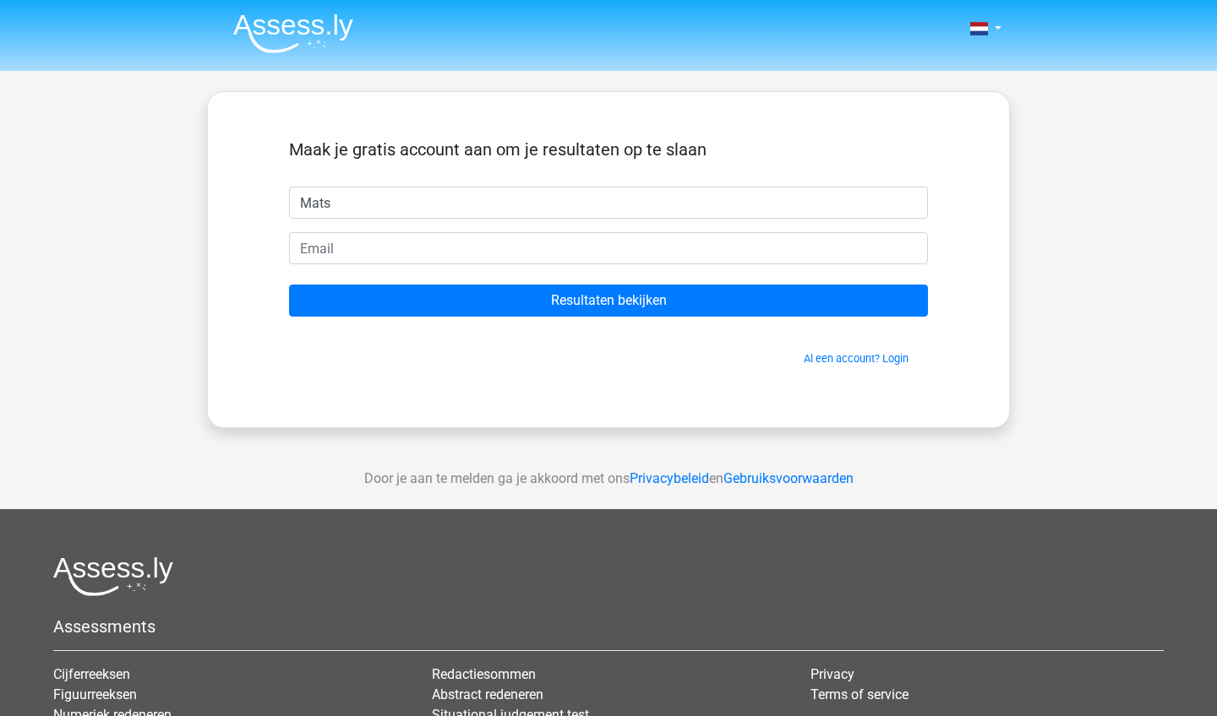
type input "Mats"
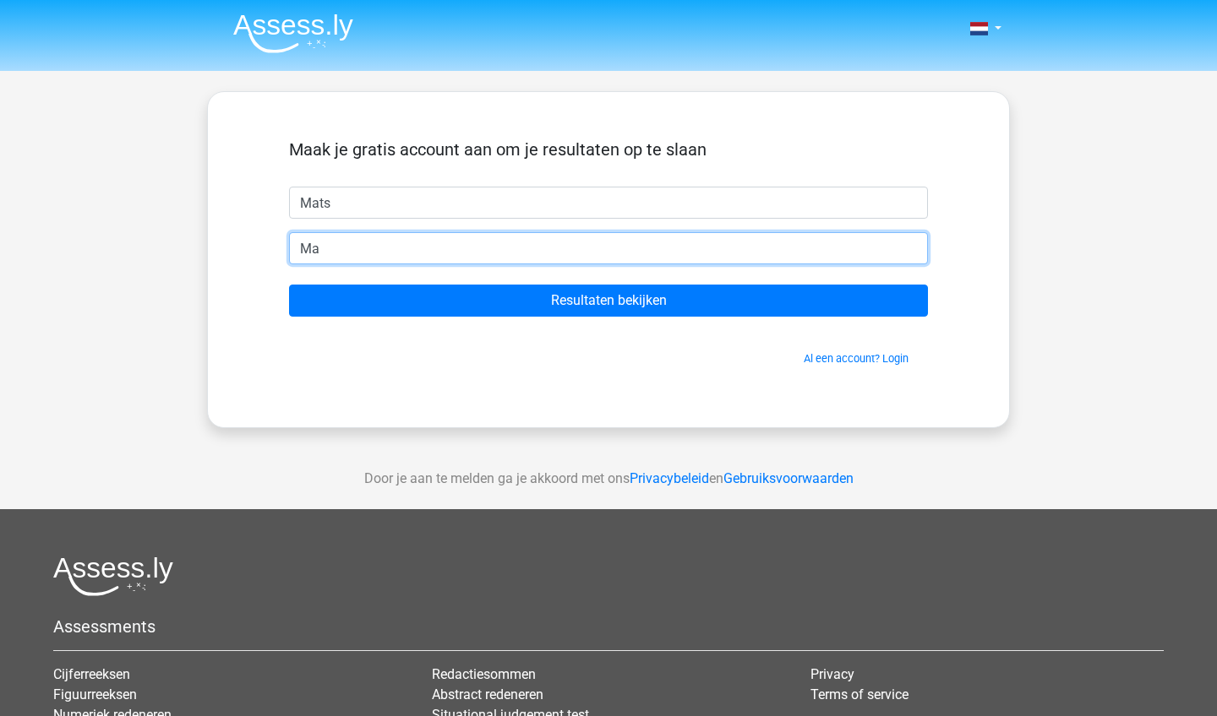
type input "M"
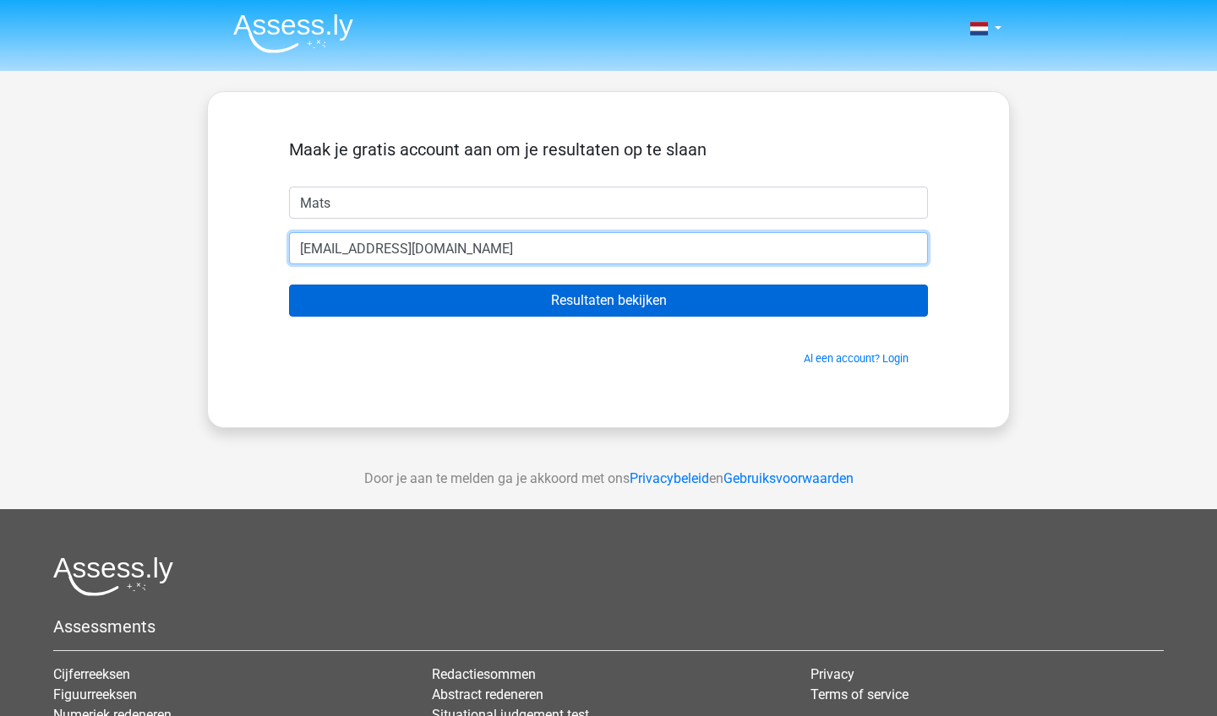
type input "matsoudeg@gmail.com"
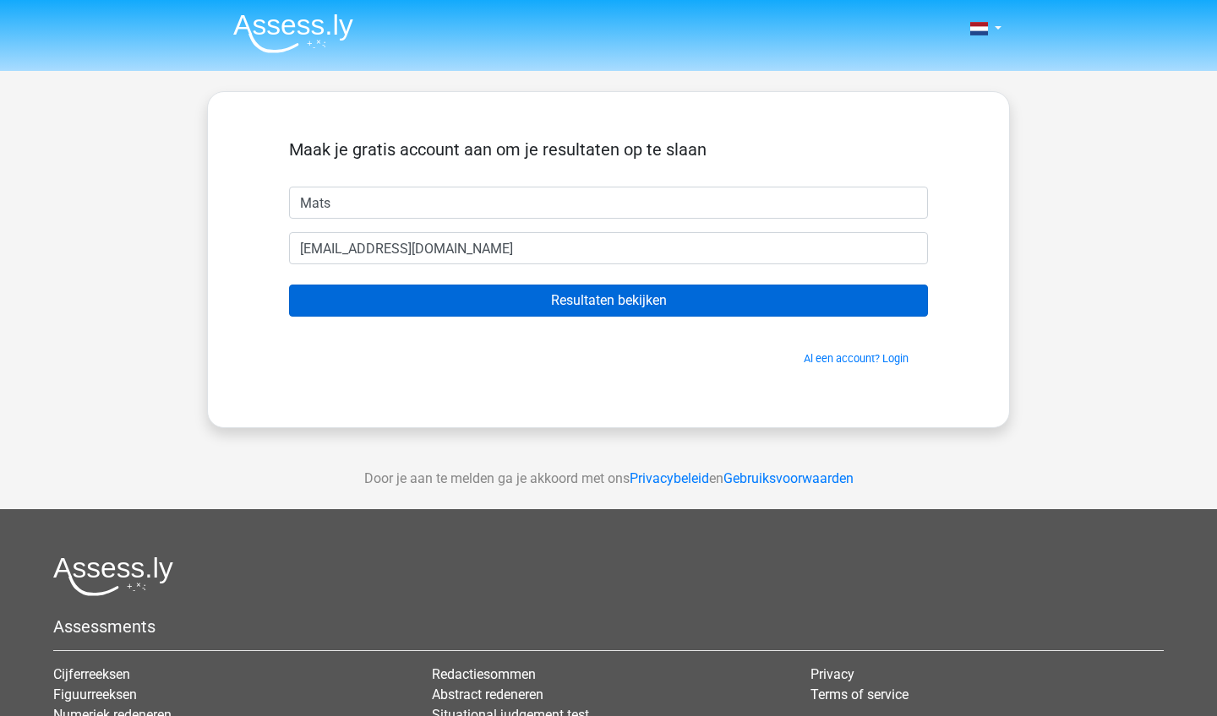
click at [523, 301] on input "Resultaten bekijken" at bounding box center [608, 301] width 639 height 32
